Goal: Task Accomplishment & Management: Manage account settings

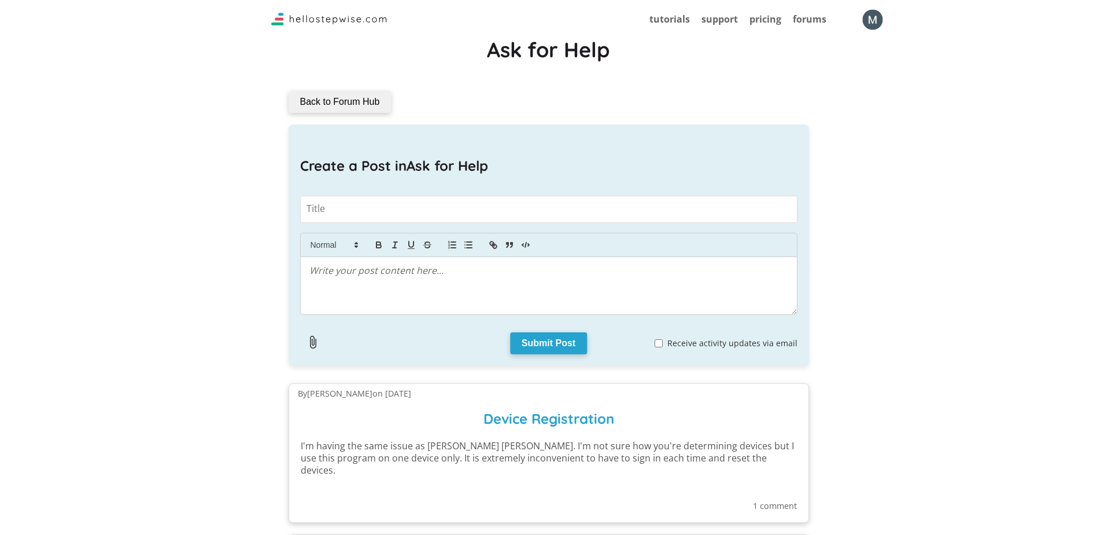
click at [872, 17] on img "button" at bounding box center [873, 19] width 20 height 20
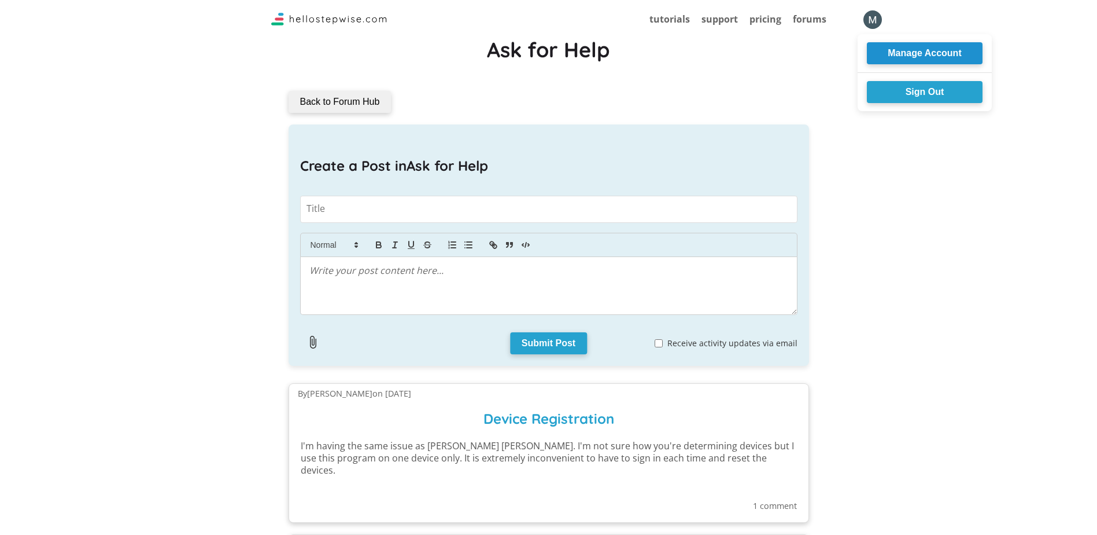
click at [890, 49] on button "Manage Account" at bounding box center [925, 53] width 116 height 22
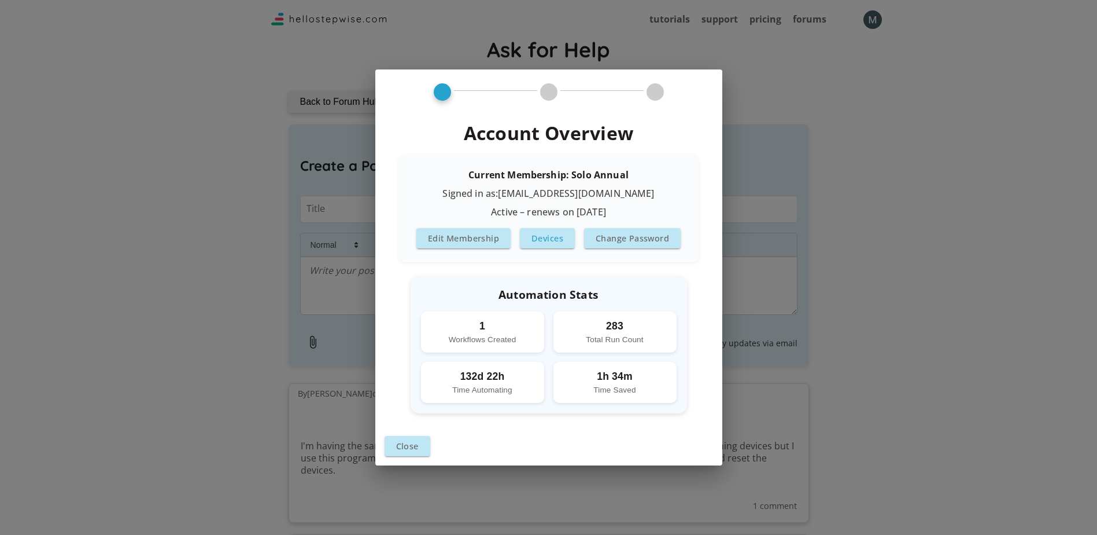
click at [543, 236] on button "Devices" at bounding box center [547, 238] width 55 height 20
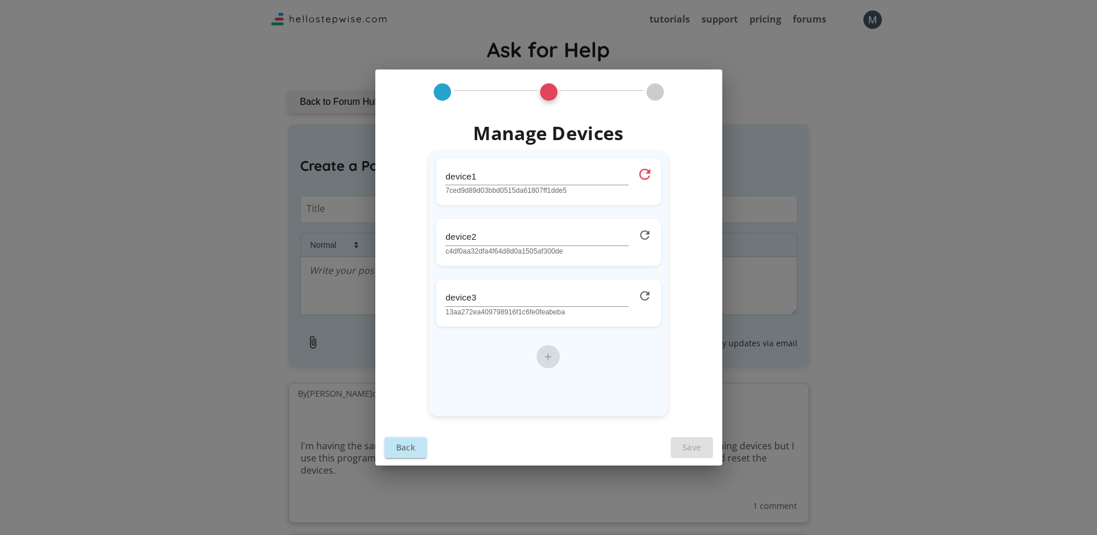
click at [643, 176] on icon at bounding box center [644, 174] width 17 height 17
click at [645, 232] on icon at bounding box center [644, 235] width 17 height 17
click at [648, 297] on icon at bounding box center [644, 295] width 17 height 17
click at [705, 443] on button "Save" at bounding box center [692, 447] width 42 height 20
